Goal: Information Seeking & Learning: Learn about a topic

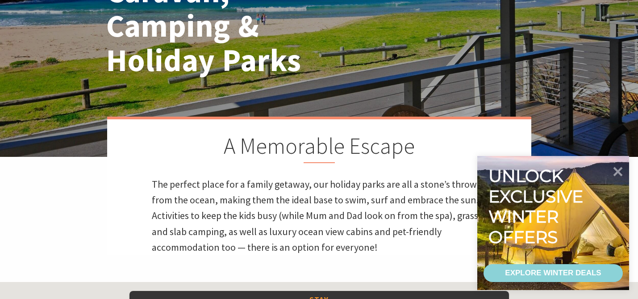
scroll to position [134, 0]
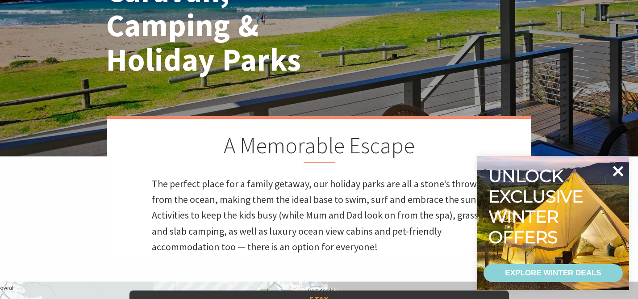
click at [618, 174] on icon at bounding box center [617, 170] width 21 height 21
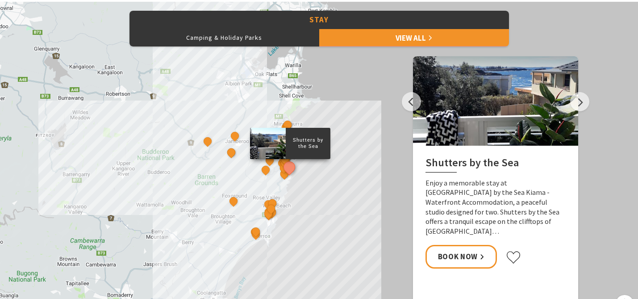
scroll to position [402, 0]
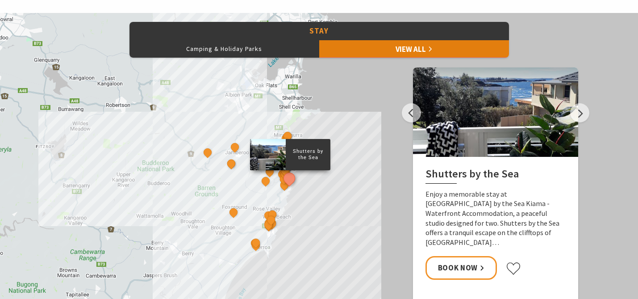
click at [387, 50] on link "View All" at bounding box center [414, 49] width 190 height 18
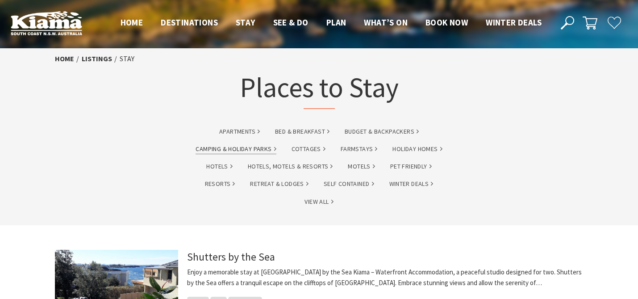
click at [246, 150] on link "Camping & Holiday Parks" at bounding box center [235, 149] width 80 height 10
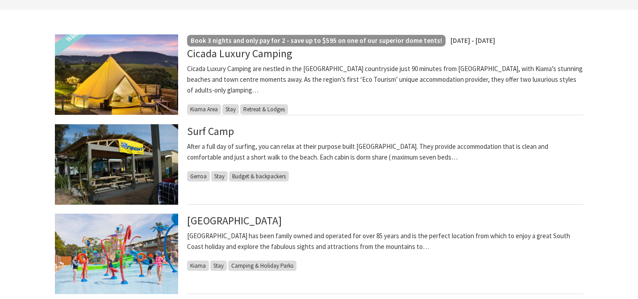
scroll to position [245, 0]
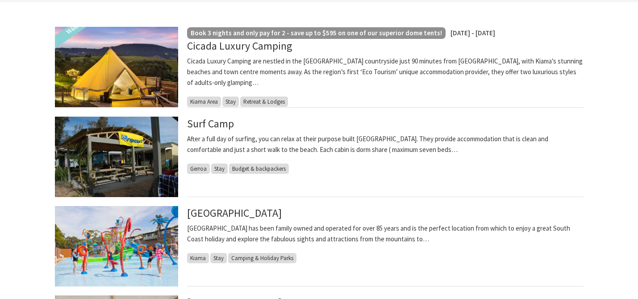
click at [128, 159] on img at bounding box center [116, 156] width 123 height 80
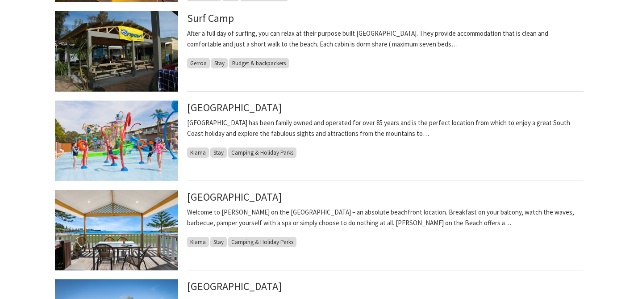
scroll to position [358, 0]
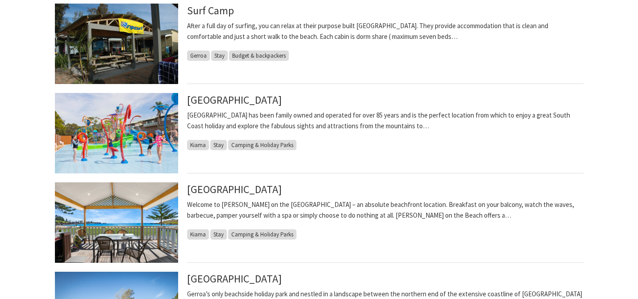
click at [132, 220] on img at bounding box center [116, 222] width 123 height 80
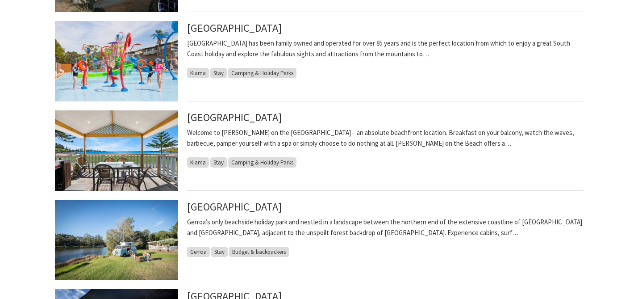
scroll to position [433, 0]
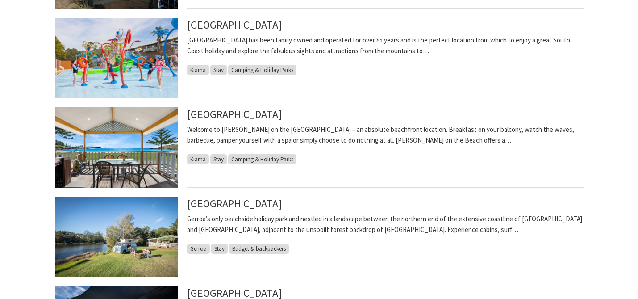
click at [120, 236] on img at bounding box center [116, 236] width 123 height 80
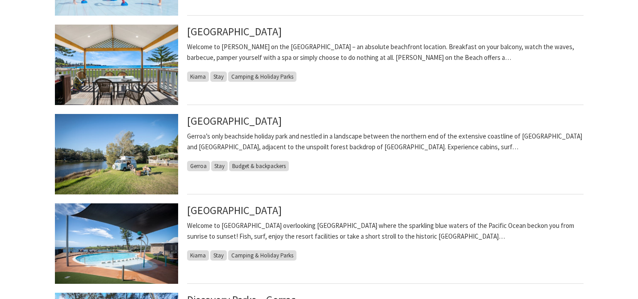
scroll to position [516, 0]
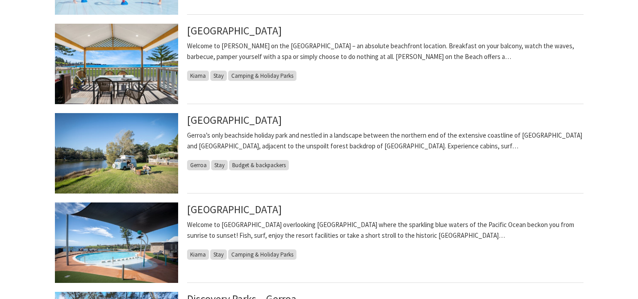
click at [116, 249] on img at bounding box center [116, 242] width 123 height 80
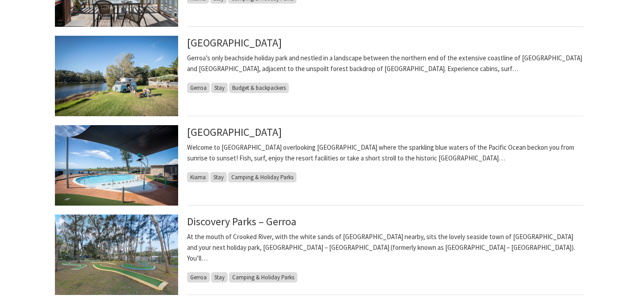
click at [116, 249] on img at bounding box center [116, 254] width 123 height 80
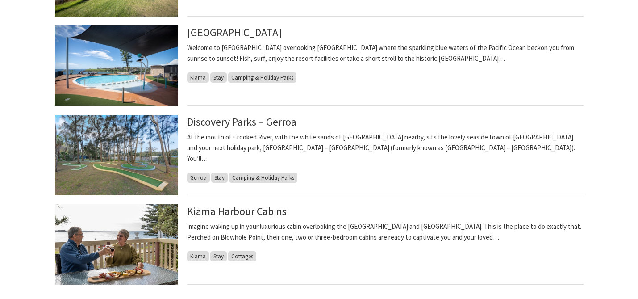
scroll to position [705, 0]
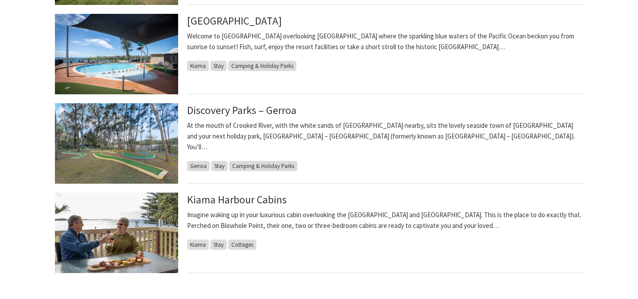
click at [116, 249] on img at bounding box center [116, 232] width 123 height 80
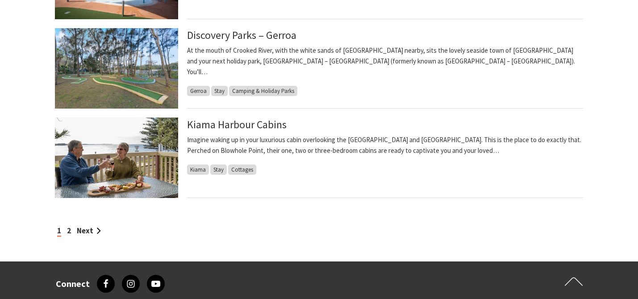
scroll to position [781, 0]
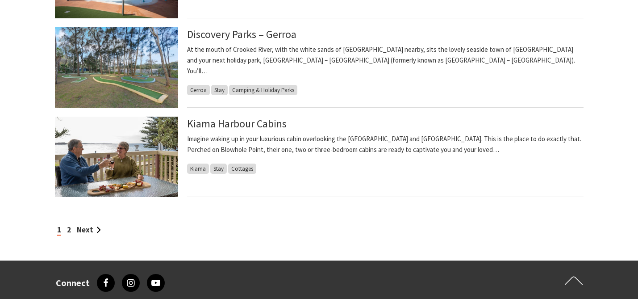
click at [66, 226] on div "1 2 Next" at bounding box center [319, 230] width 528 height 12
click at [69, 228] on link "2" at bounding box center [69, 229] width 4 height 10
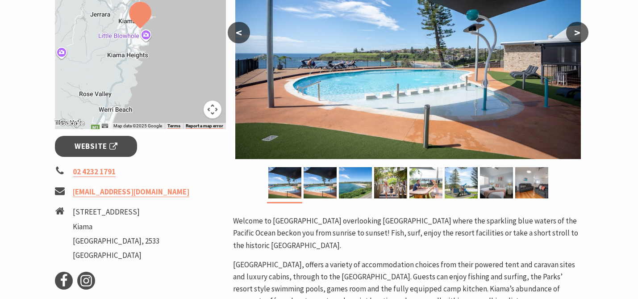
scroll to position [240, 0]
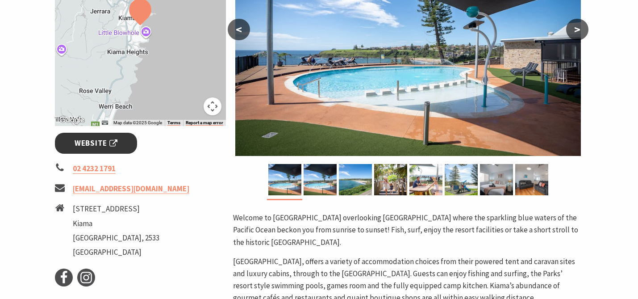
click at [100, 151] on link "Website" at bounding box center [96, 143] width 83 height 21
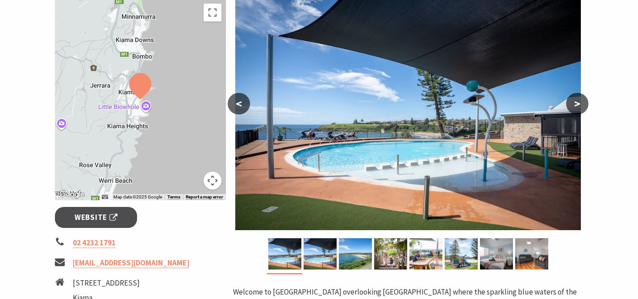
scroll to position [165, 0]
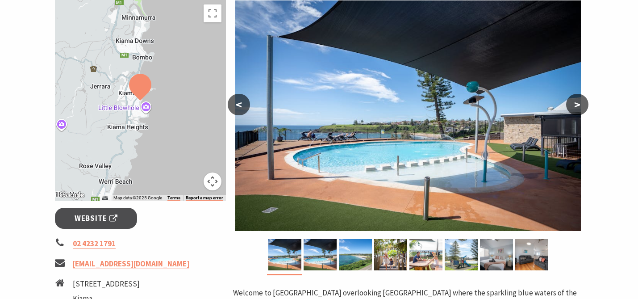
click at [577, 104] on button ">" at bounding box center [577, 104] width 22 height 21
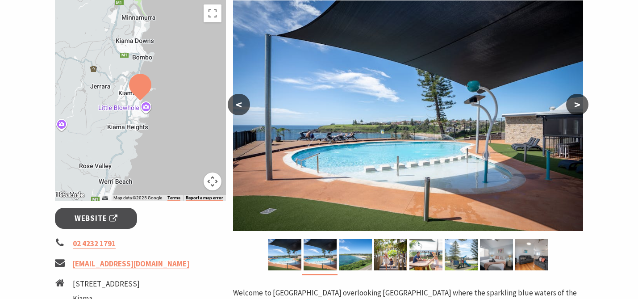
click at [577, 104] on button ">" at bounding box center [577, 104] width 22 height 21
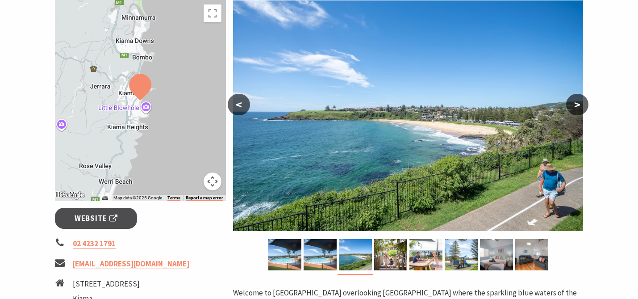
click at [577, 104] on button ">" at bounding box center [577, 104] width 22 height 21
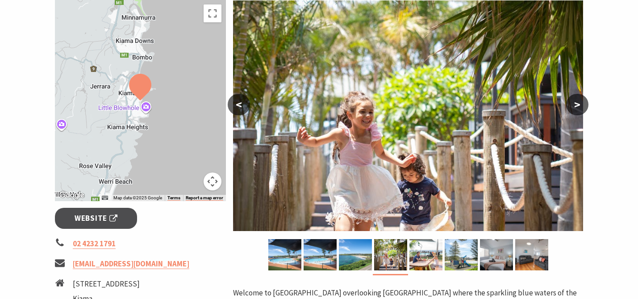
click at [577, 104] on button ">" at bounding box center [577, 104] width 22 height 21
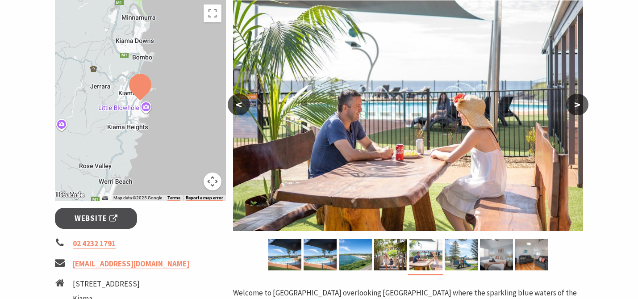
click at [577, 104] on button ">" at bounding box center [577, 104] width 22 height 21
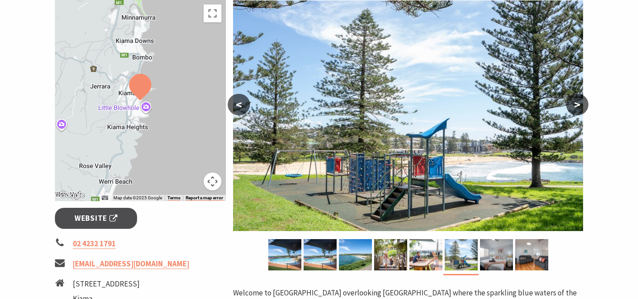
click at [577, 104] on button ">" at bounding box center [577, 104] width 22 height 21
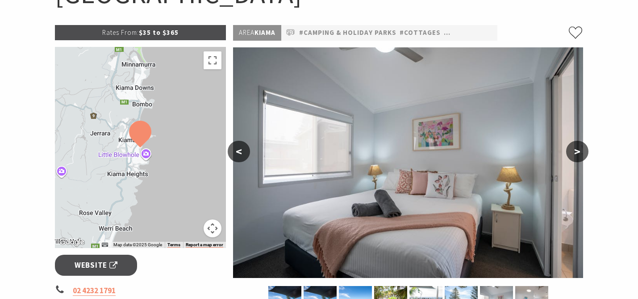
scroll to position [0, 0]
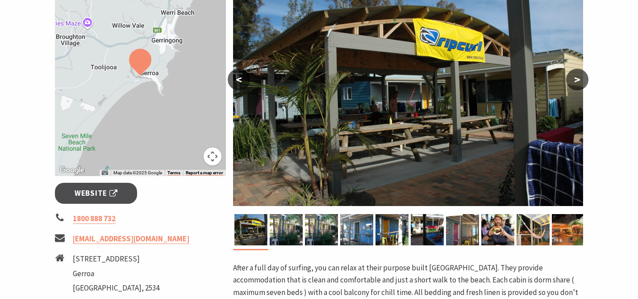
scroll to position [194, 0]
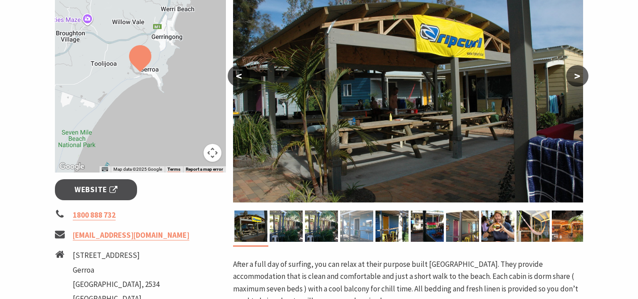
click at [363, 230] on img at bounding box center [356, 225] width 33 height 31
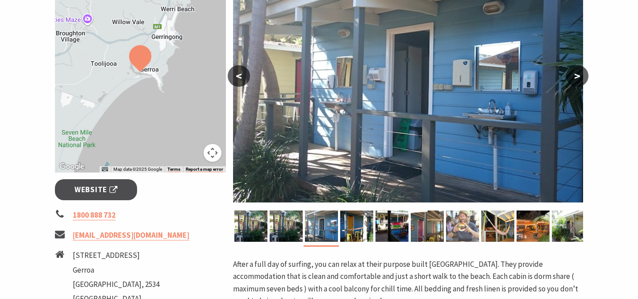
click at [464, 225] on img at bounding box center [462, 225] width 33 height 31
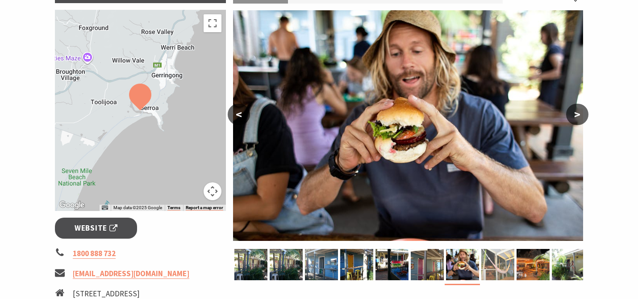
scroll to position [155, 0]
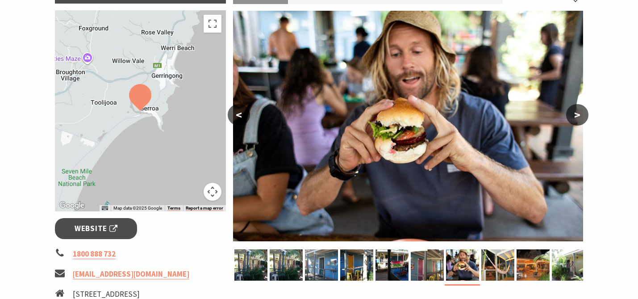
click at [579, 114] on button ">" at bounding box center [577, 114] width 22 height 21
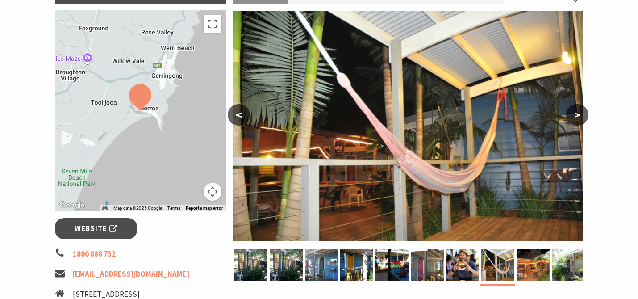
click at [579, 114] on button ">" at bounding box center [577, 114] width 22 height 21
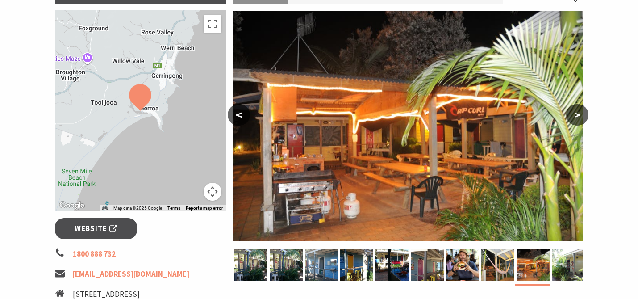
click at [579, 114] on button ">" at bounding box center [577, 114] width 22 height 21
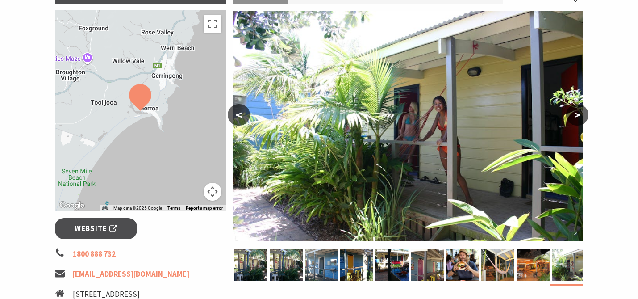
click at [579, 114] on button ">" at bounding box center [577, 114] width 22 height 21
click at [107, 231] on span "Website" at bounding box center [96, 228] width 43 height 12
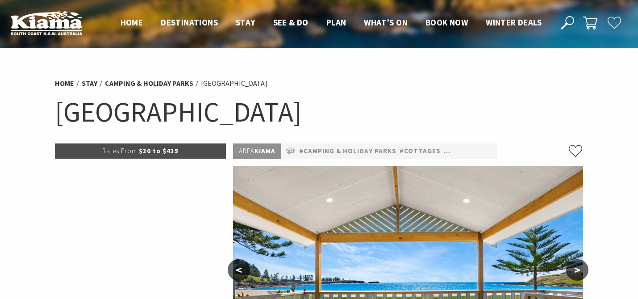
select select "3"
select select "2"
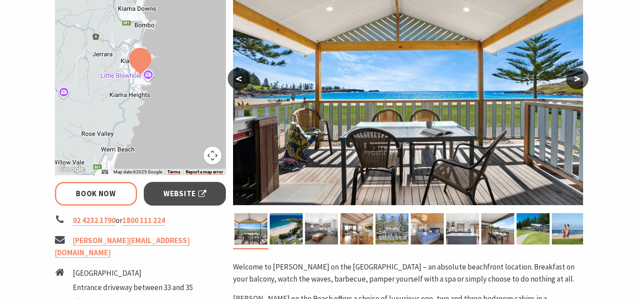
scroll to position [191, 0]
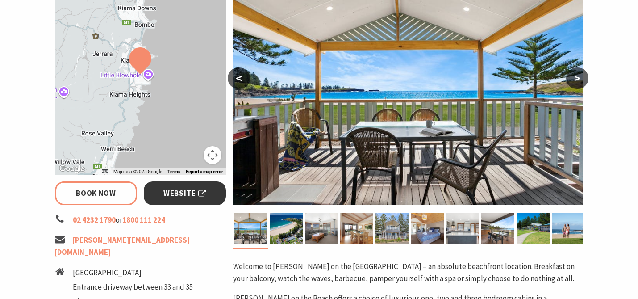
click at [173, 199] on link "Website" at bounding box center [185, 193] width 83 height 24
select select "3"
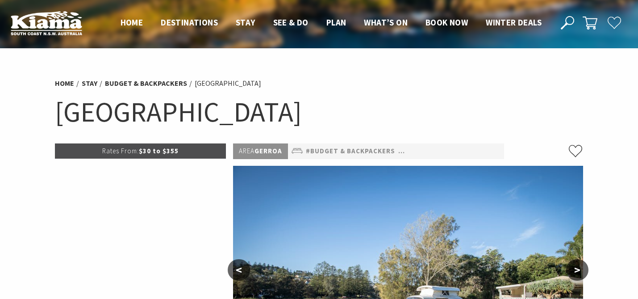
select select "3"
select select "2"
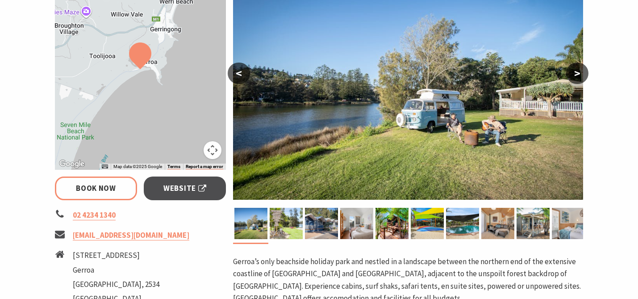
scroll to position [205, 0]
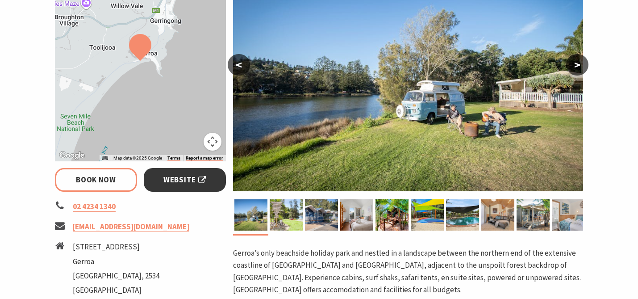
click at [183, 183] on span "Website" at bounding box center [184, 180] width 43 height 12
select select "3"
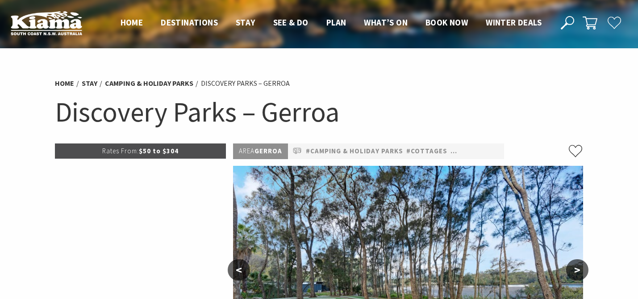
select select "3"
select select "2"
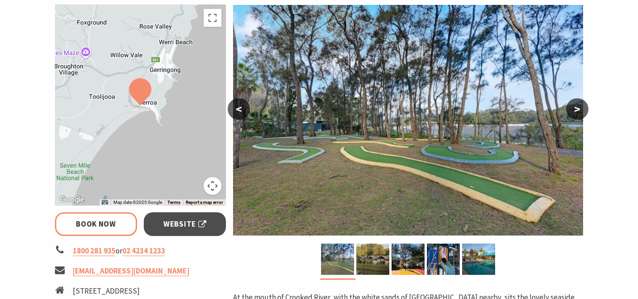
scroll to position [172, 0]
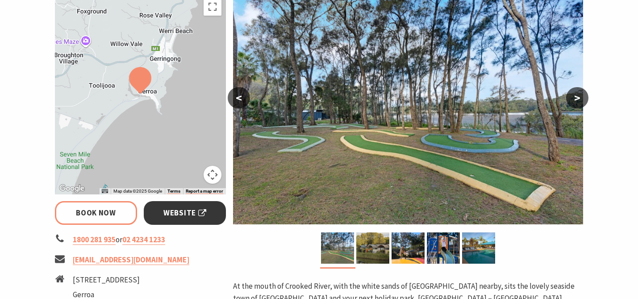
click at [164, 213] on span "Website" at bounding box center [184, 213] width 43 height 12
select select "3"
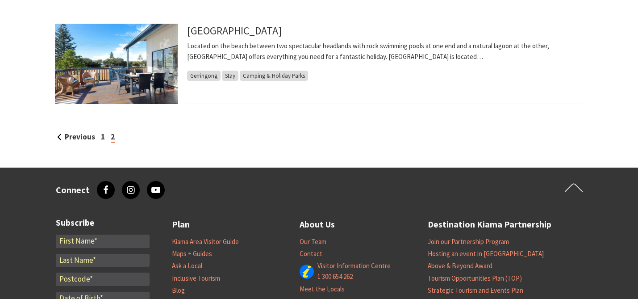
scroll to position [198, 0]
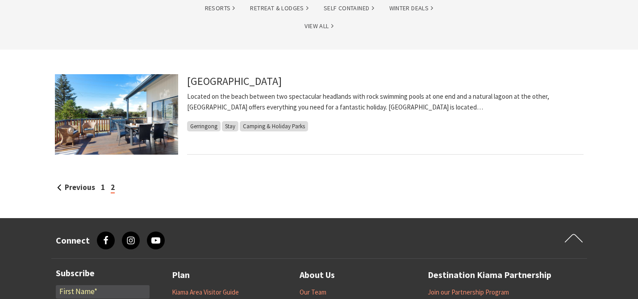
click at [139, 96] on img at bounding box center [116, 114] width 123 height 80
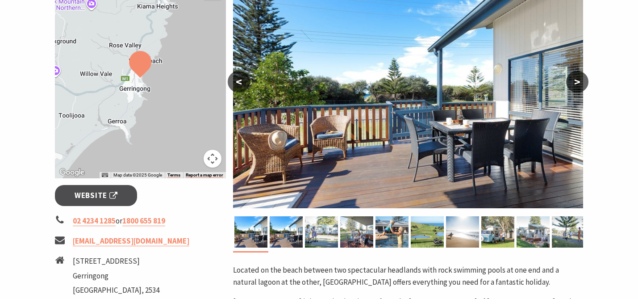
scroll to position [205, 0]
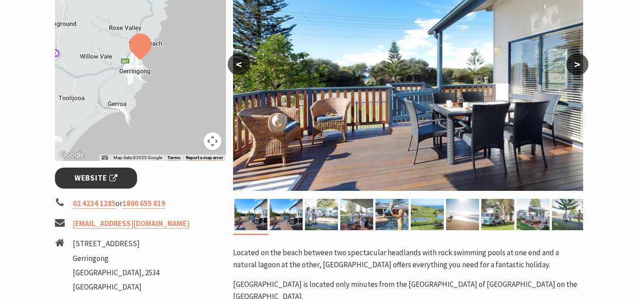
click at [99, 181] on span "Website" at bounding box center [96, 178] width 43 height 12
